Goal: Task Accomplishment & Management: Manage account settings

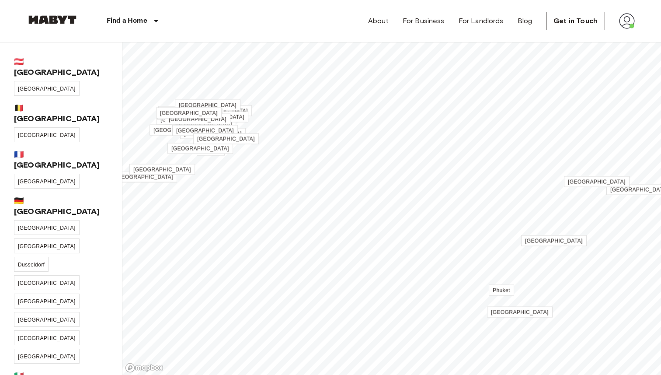
click at [626, 24] on img at bounding box center [627, 21] width 16 height 16
click at [592, 35] on li "Profile" at bounding box center [610, 37] width 87 height 16
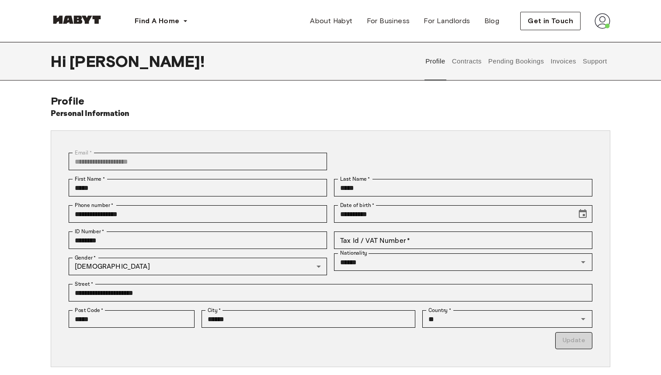
click at [465, 60] on button "Contracts" at bounding box center [467, 61] width 32 height 38
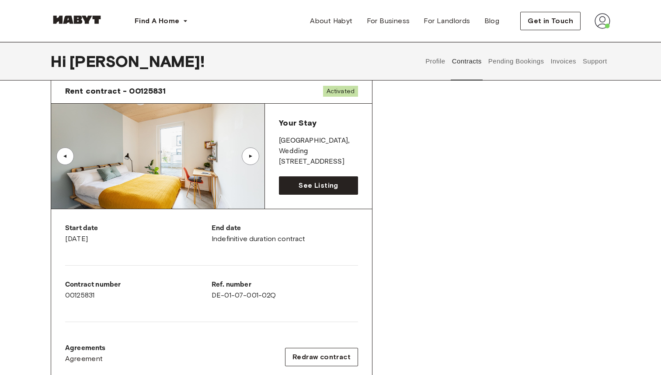
scroll to position [39, 0]
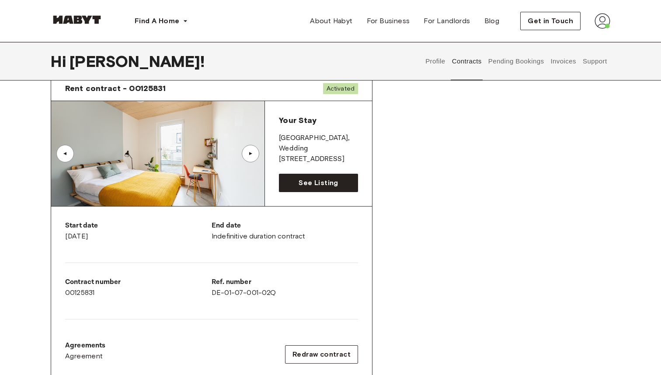
click at [255, 153] on div "▲" at bounding box center [250, 153] width 17 height 17
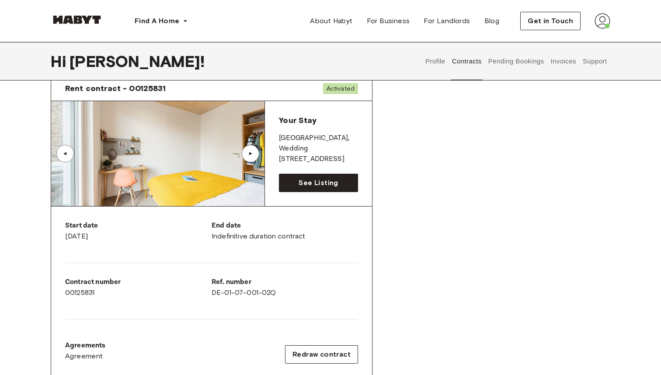
click at [193, 167] on img at bounding box center [157, 153] width 213 height 105
click at [252, 158] on div "▲" at bounding box center [250, 153] width 17 height 17
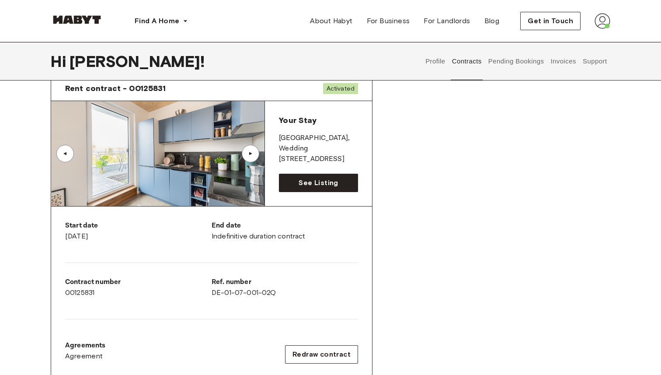
click at [67, 154] on div "▲" at bounding box center [65, 153] width 9 height 5
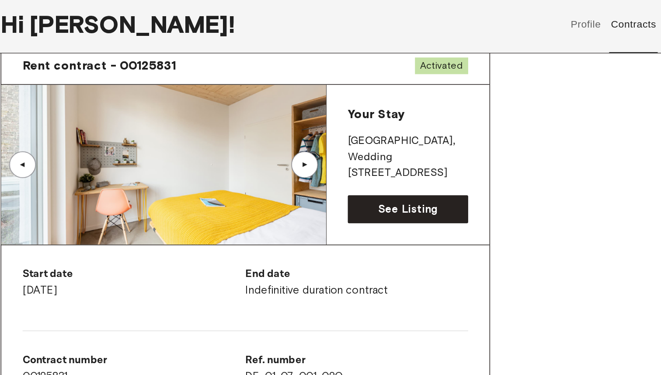
click at [252, 156] on div "▲" at bounding box center [250, 153] width 9 height 5
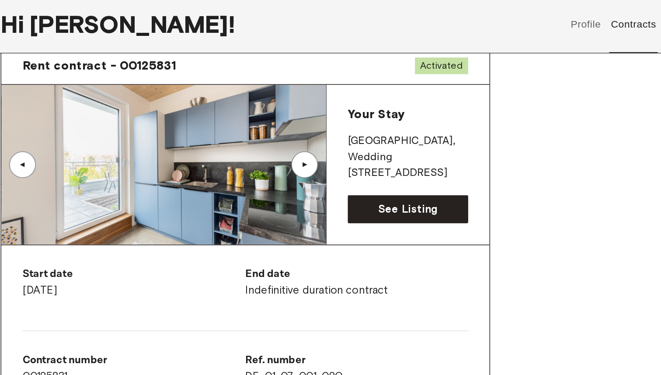
click at [252, 156] on div "▲" at bounding box center [250, 153] width 9 height 5
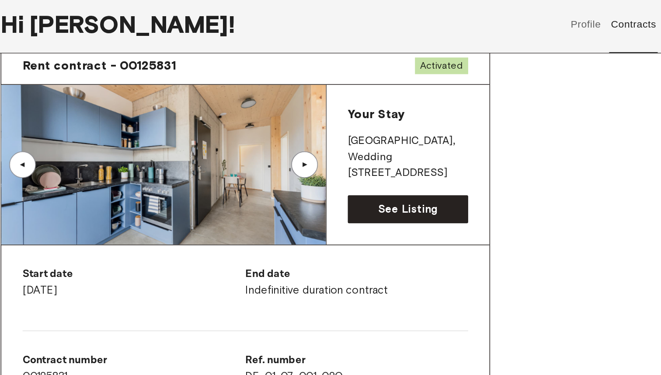
click at [252, 156] on div "▲" at bounding box center [250, 153] width 9 height 5
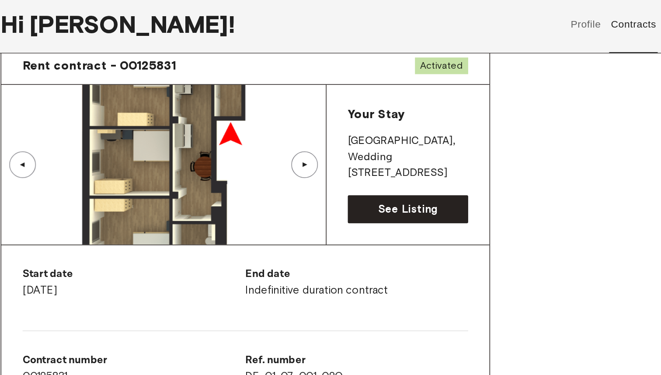
click at [252, 156] on div "▲" at bounding box center [250, 153] width 9 height 5
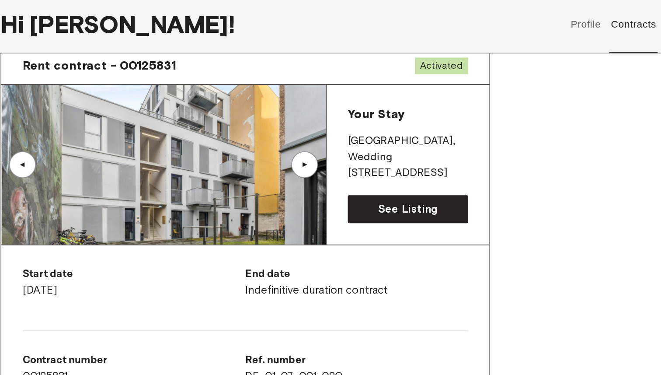
click at [252, 156] on div "▲" at bounding box center [250, 153] width 9 height 5
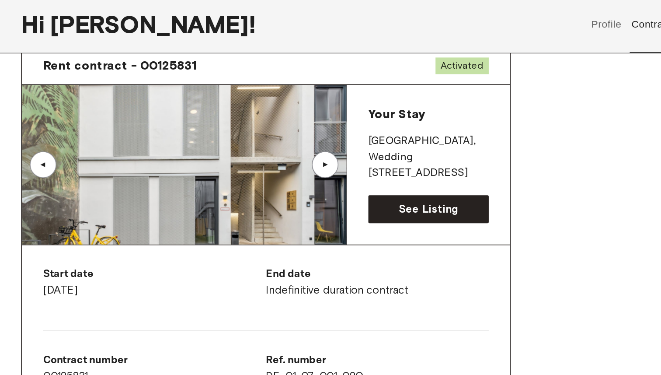
click at [239, 156] on img at bounding box center [157, 153] width 213 height 105
click at [250, 154] on div "▲" at bounding box center [250, 153] width 9 height 5
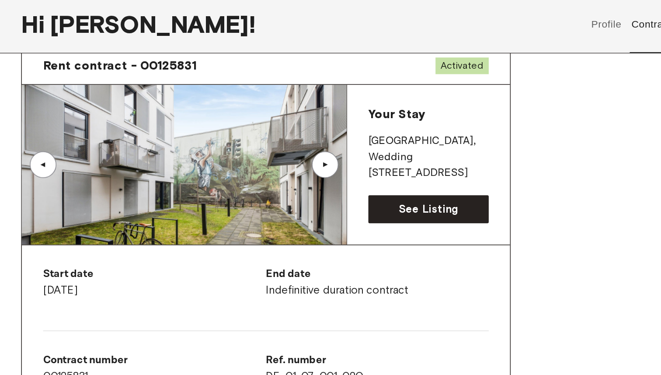
click at [250, 154] on div "▲" at bounding box center [250, 153] width 9 height 5
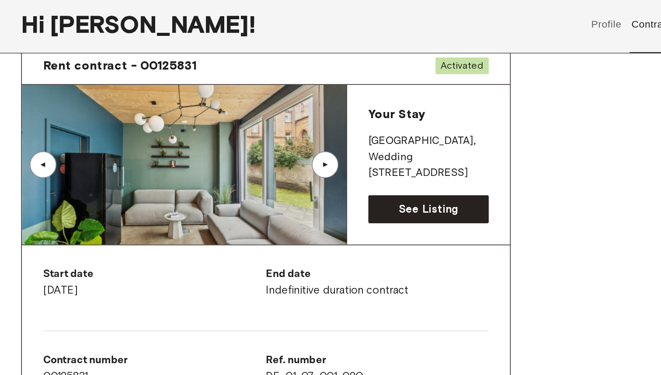
click at [250, 154] on div "▲" at bounding box center [250, 153] width 9 height 5
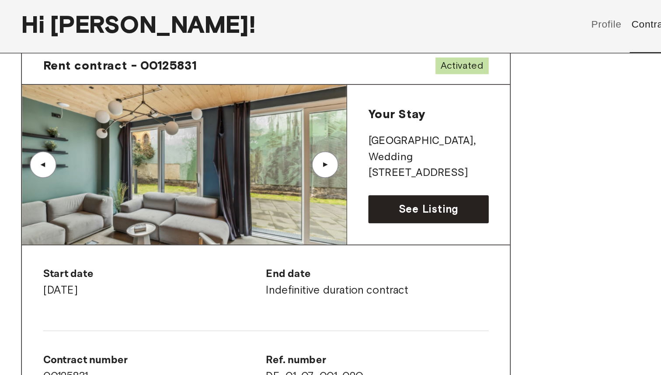
click at [250, 154] on div "▲" at bounding box center [250, 153] width 9 height 5
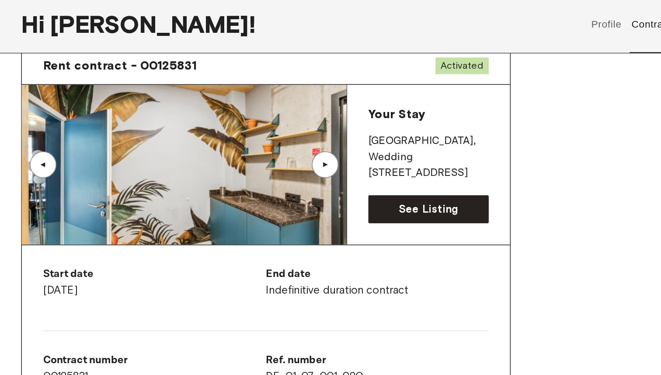
click at [250, 154] on div "▲" at bounding box center [250, 153] width 9 height 5
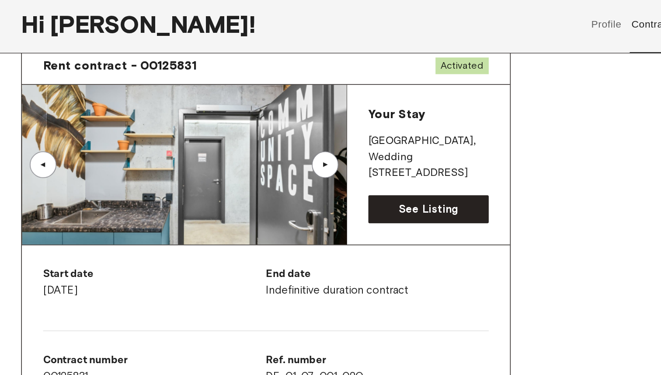
click at [250, 154] on div "▲" at bounding box center [250, 153] width 9 height 5
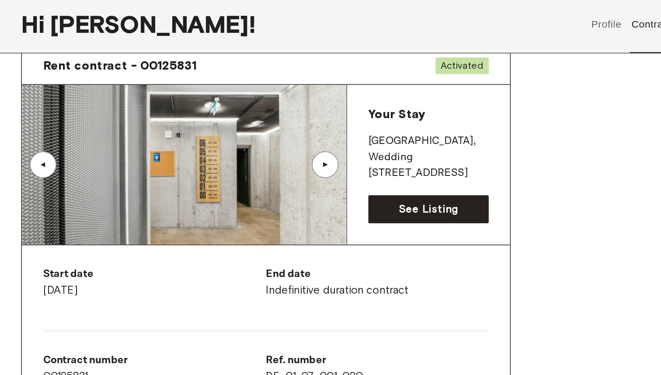
click at [250, 155] on div "▲" at bounding box center [250, 153] width 9 height 5
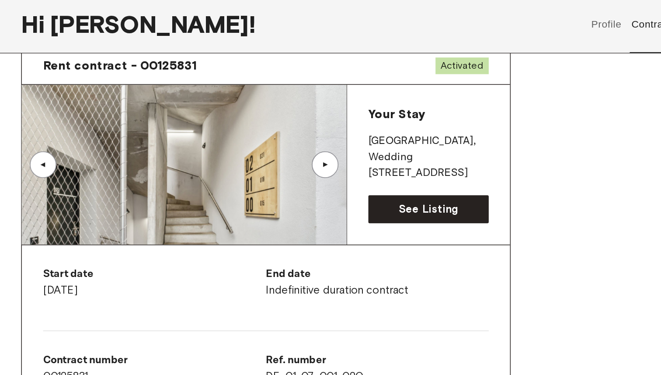
click at [250, 155] on div "▲" at bounding box center [250, 153] width 9 height 5
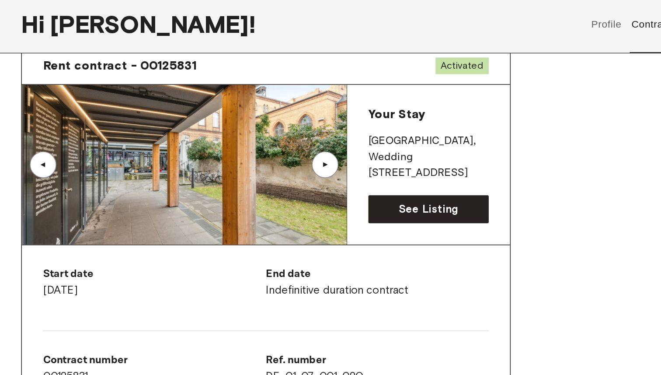
click at [250, 155] on div "▲" at bounding box center [250, 153] width 9 height 5
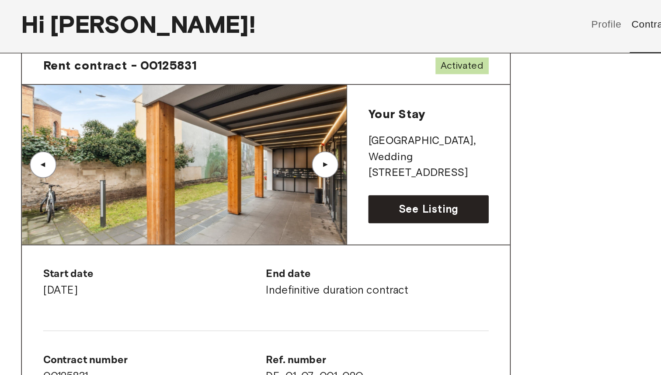
click at [250, 155] on div "▲" at bounding box center [250, 153] width 9 height 5
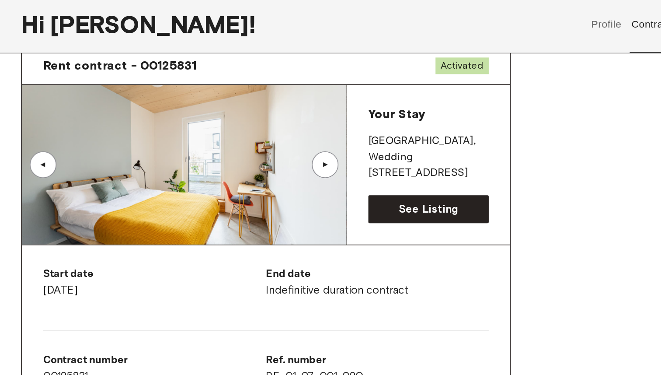
click at [250, 155] on div "▲" at bounding box center [250, 153] width 9 height 5
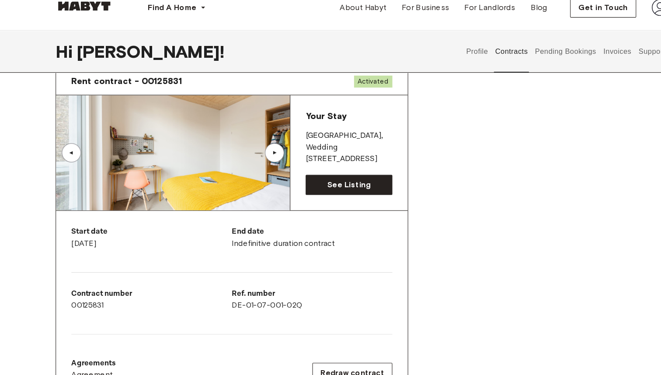
click at [251, 152] on div "▲" at bounding box center [250, 153] width 9 height 5
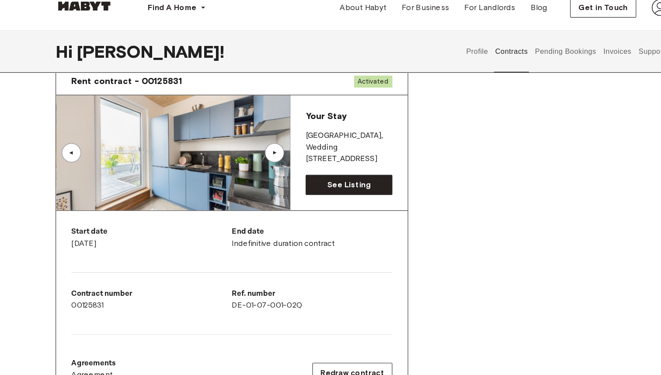
click at [65, 154] on div "▲" at bounding box center [65, 153] width 9 height 5
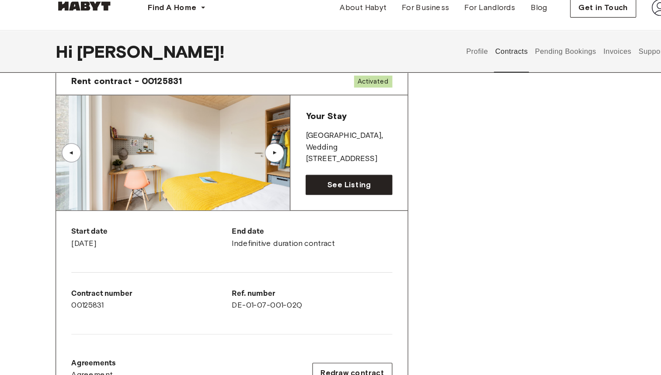
click at [250, 155] on div "▲" at bounding box center [250, 153] width 9 height 5
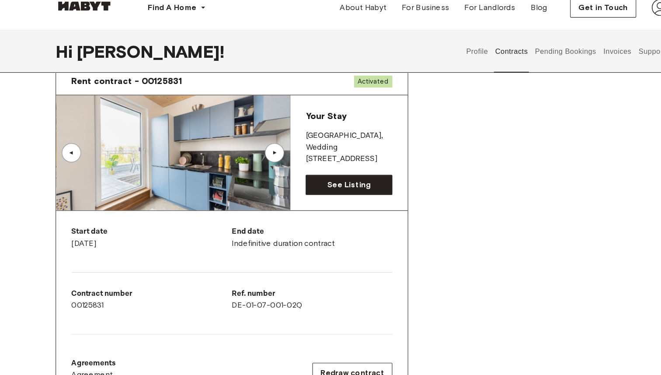
click at [250, 155] on div "▲" at bounding box center [250, 153] width 9 height 5
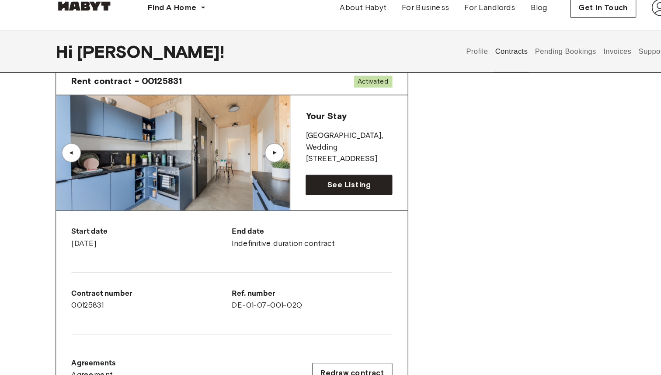
click at [250, 155] on div "▲" at bounding box center [250, 153] width 9 height 5
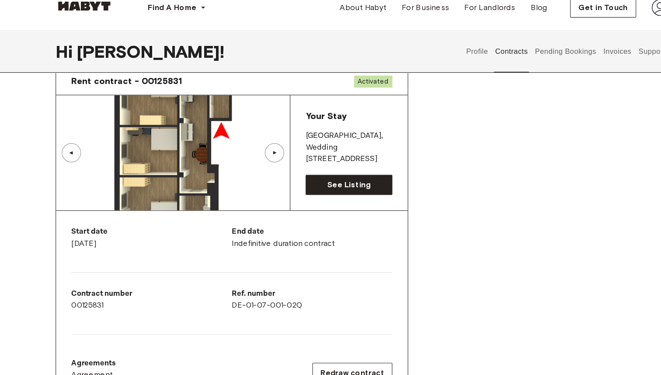
click at [250, 155] on div "▲" at bounding box center [250, 153] width 9 height 5
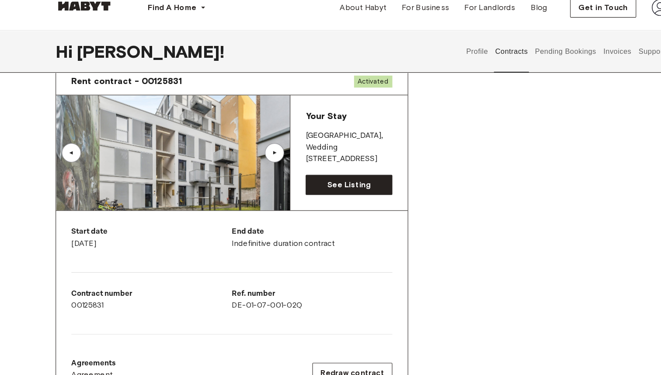
click at [250, 155] on div "▲" at bounding box center [250, 153] width 9 height 5
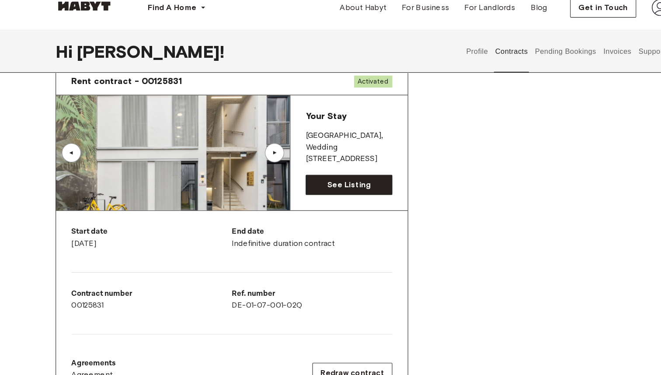
click at [250, 155] on div "▲" at bounding box center [250, 153] width 9 height 5
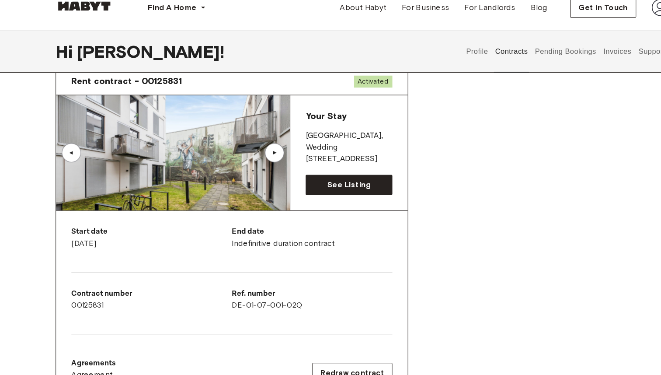
click at [250, 155] on div "▲" at bounding box center [250, 153] width 9 height 5
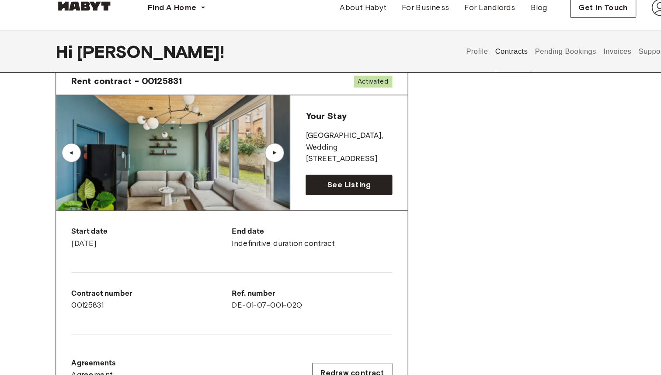
click at [250, 155] on div "▲" at bounding box center [250, 153] width 9 height 5
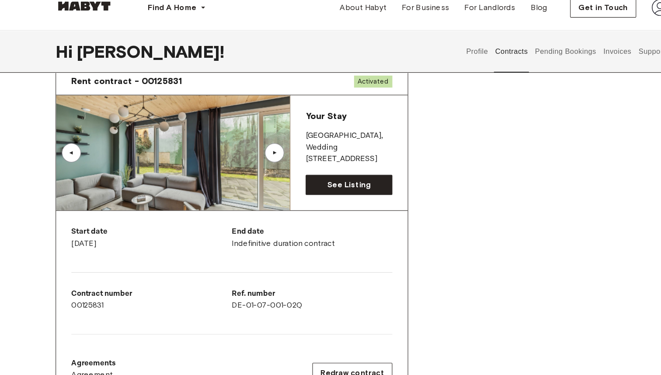
click at [250, 155] on div "▲" at bounding box center [250, 153] width 9 height 5
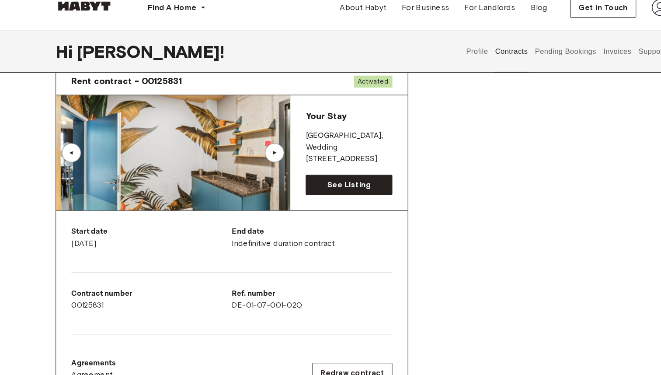
click at [250, 155] on div "▲" at bounding box center [250, 153] width 9 height 5
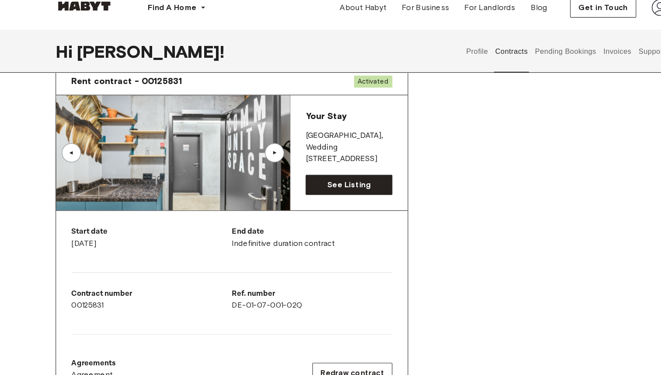
click at [250, 155] on div "▲" at bounding box center [250, 153] width 9 height 5
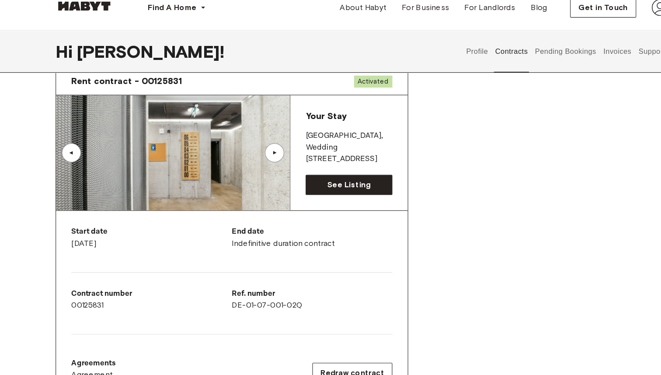
click at [250, 155] on div "▲" at bounding box center [250, 153] width 9 height 5
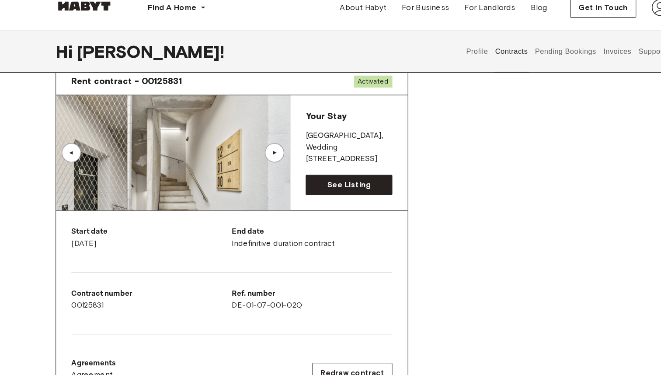
click at [250, 155] on div "▲" at bounding box center [250, 153] width 9 height 5
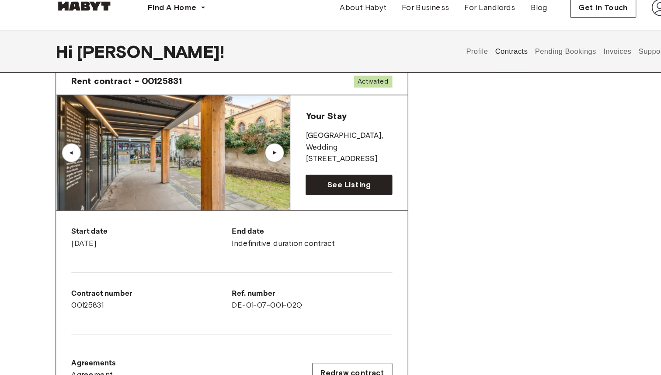
click at [250, 155] on div "▲" at bounding box center [250, 153] width 9 height 5
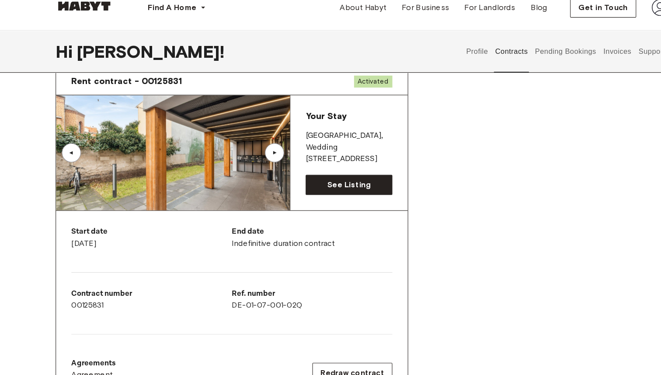
click at [250, 155] on div "▲" at bounding box center [250, 153] width 9 height 5
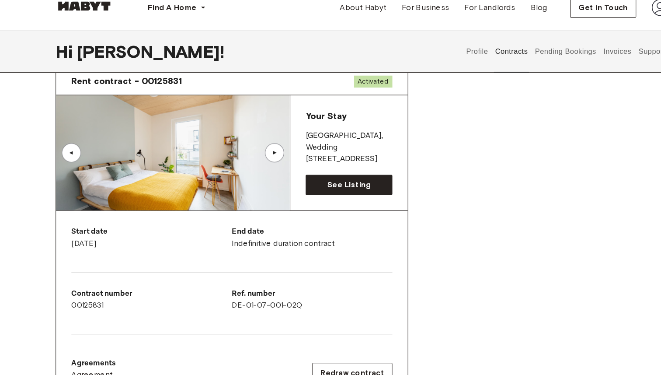
click at [250, 155] on div "▲" at bounding box center [250, 153] width 9 height 5
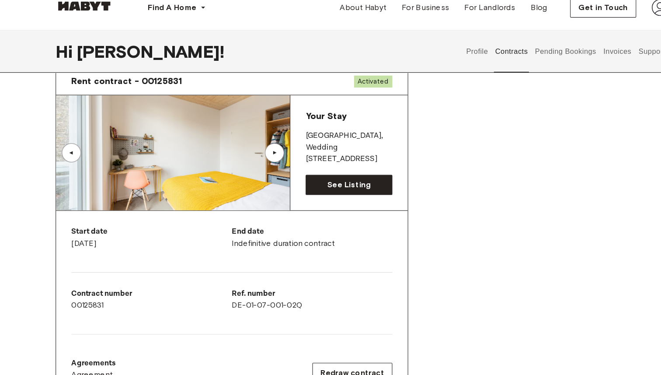
click at [250, 155] on div "▲" at bounding box center [250, 153] width 9 height 5
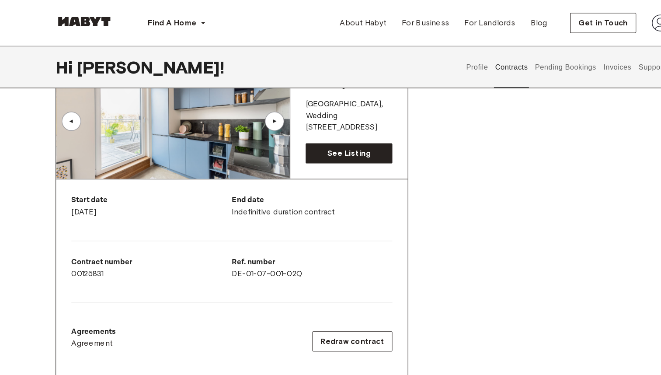
scroll to position [80, 0]
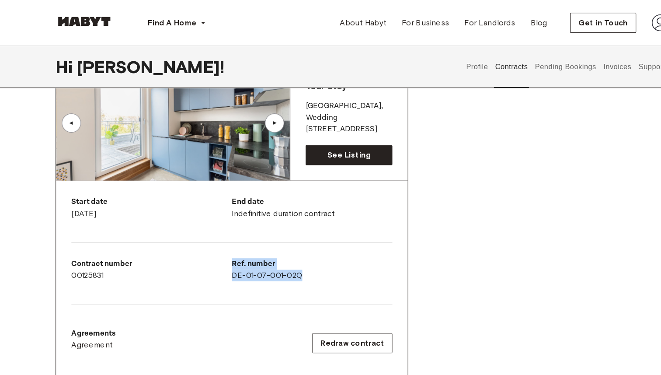
drag, startPoint x: 279, startPoint y: 253, endPoint x: 206, endPoint y: 258, distance: 72.3
click at [206, 258] on div "Start date [DATE] End date Indefinitive duration contract Contract number 00125…" at bounding box center [211, 256] width 321 height 183
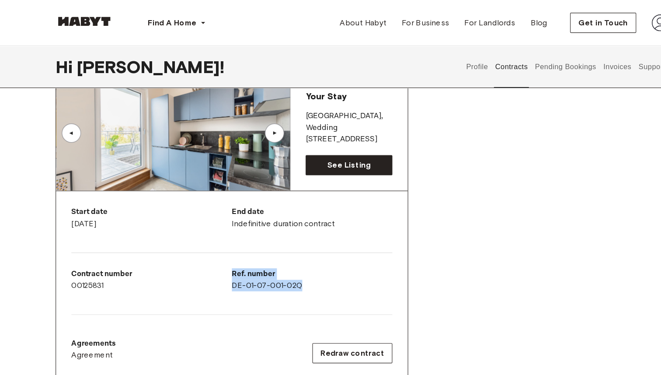
scroll to position [68, 0]
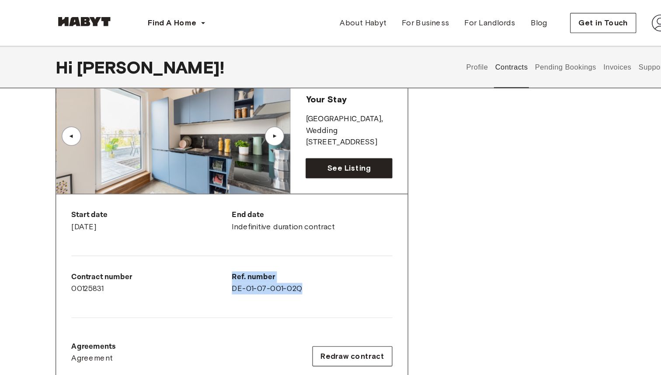
click at [206, 258] on div "Contract number 00125831" at bounding box center [138, 258] width 147 height 21
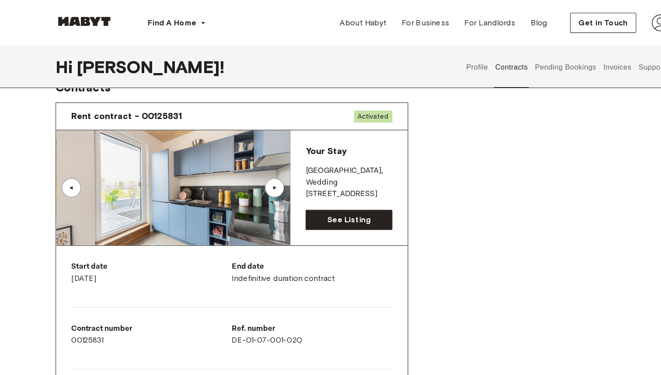
scroll to position [0, 0]
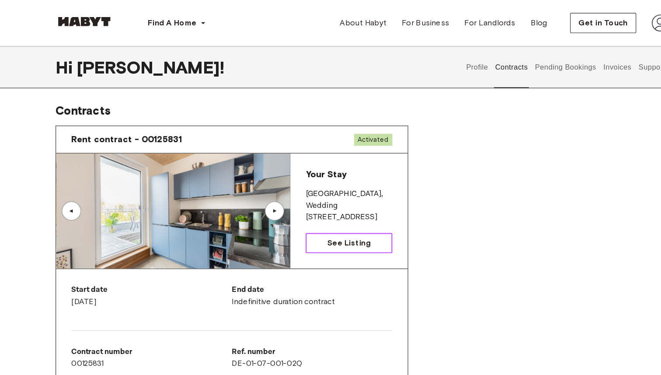
click at [309, 227] on link "See Listing" at bounding box center [318, 222] width 79 height 18
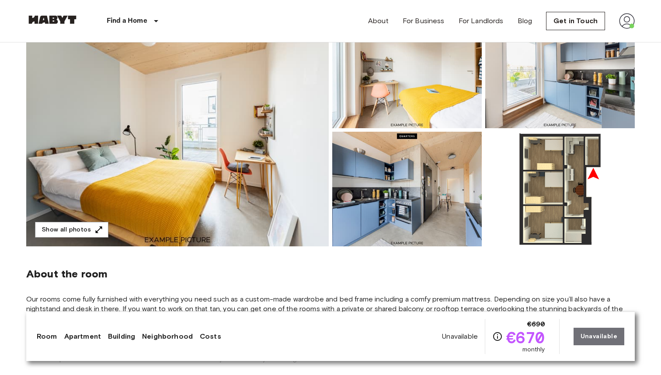
scroll to position [87, 0]
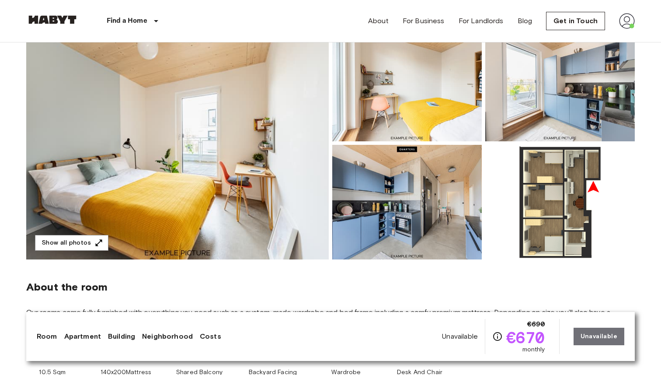
click at [290, 191] on img at bounding box center [177, 143] width 303 height 233
